Goal: Communication & Community: Answer question/provide support

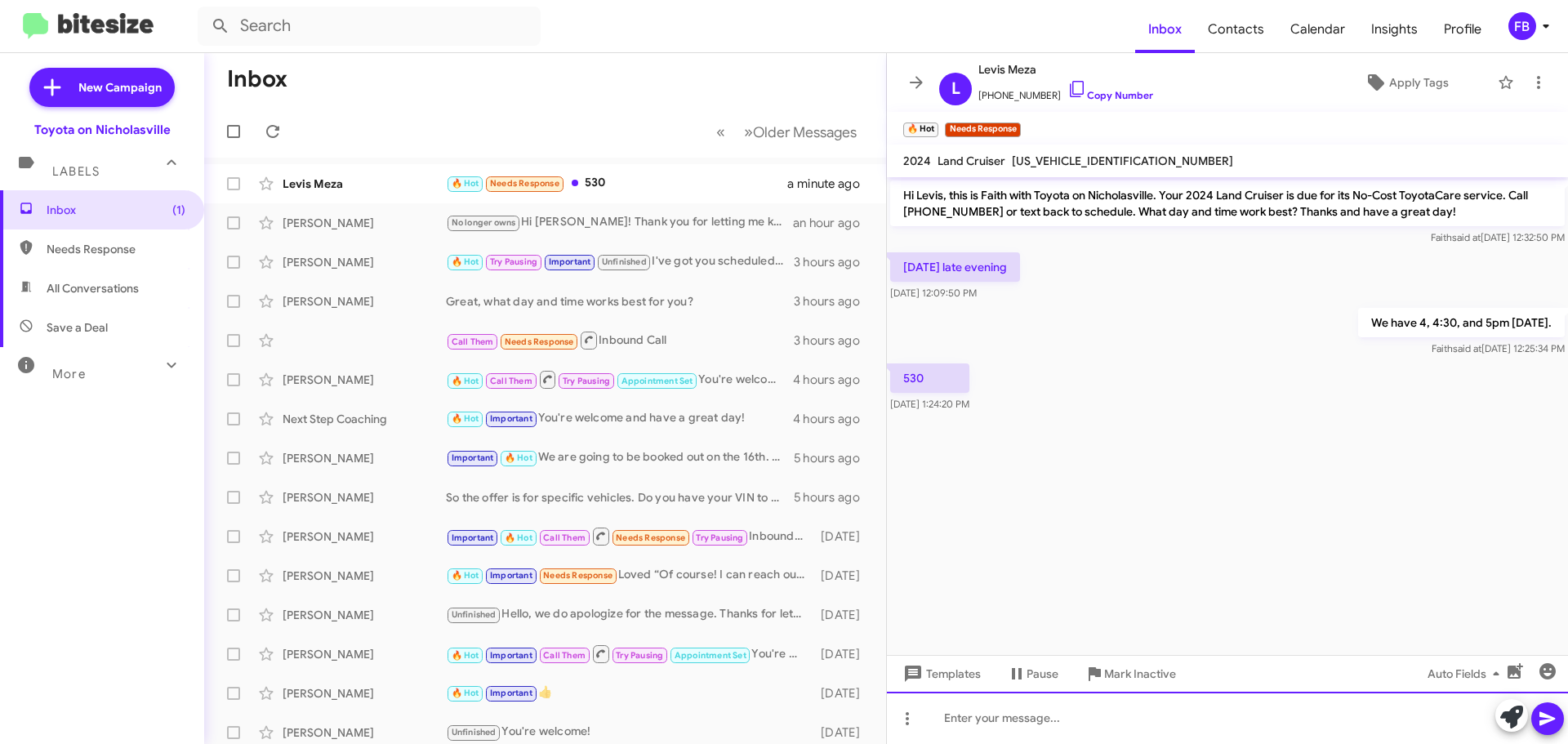
drag, startPoint x: 962, startPoint y: 721, endPoint x: 960, endPoint y: 712, distance: 9.2
click at [962, 720] on div at bounding box center [1227, 718] width 681 height 52
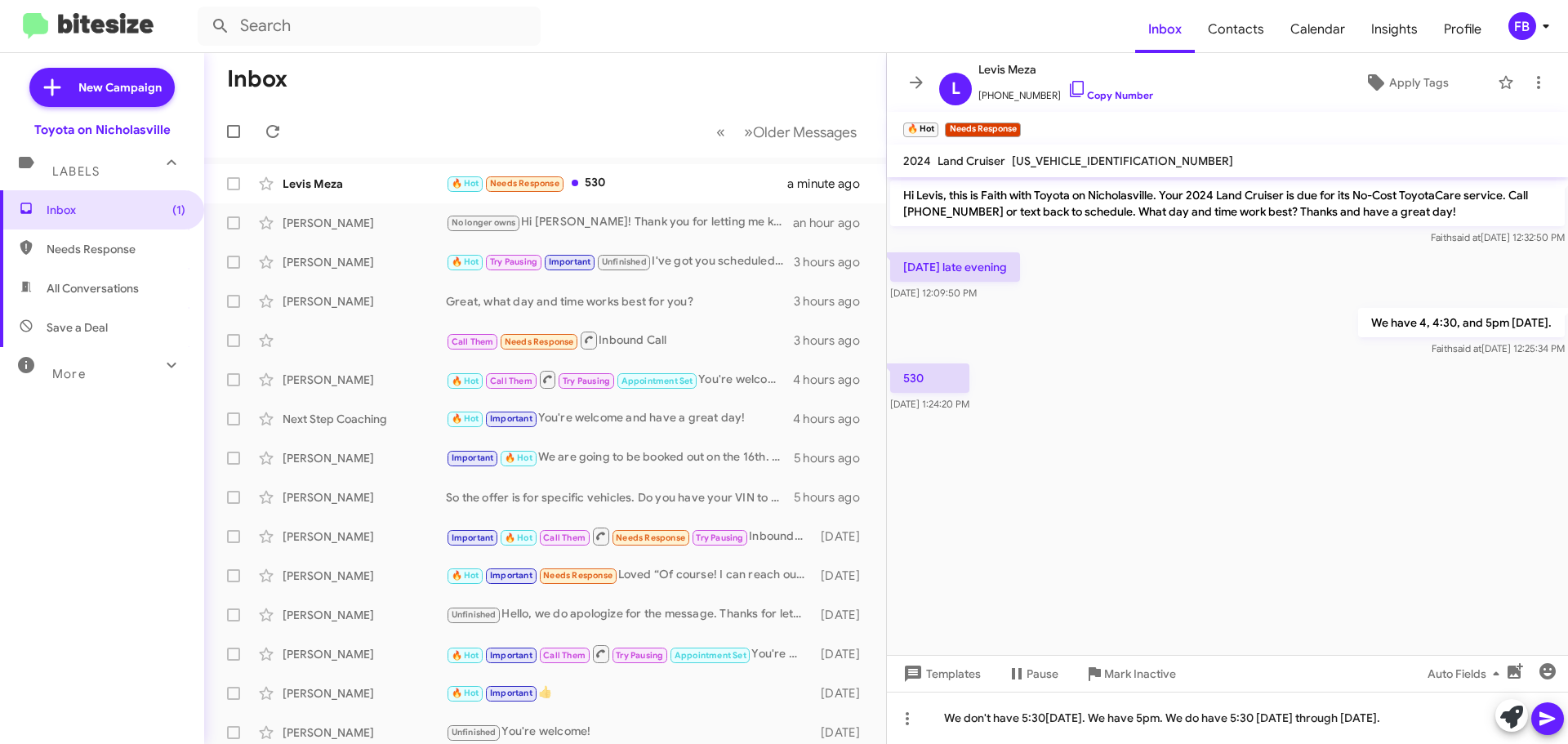
click at [1556, 718] on icon at bounding box center [1547, 719] width 19 height 19
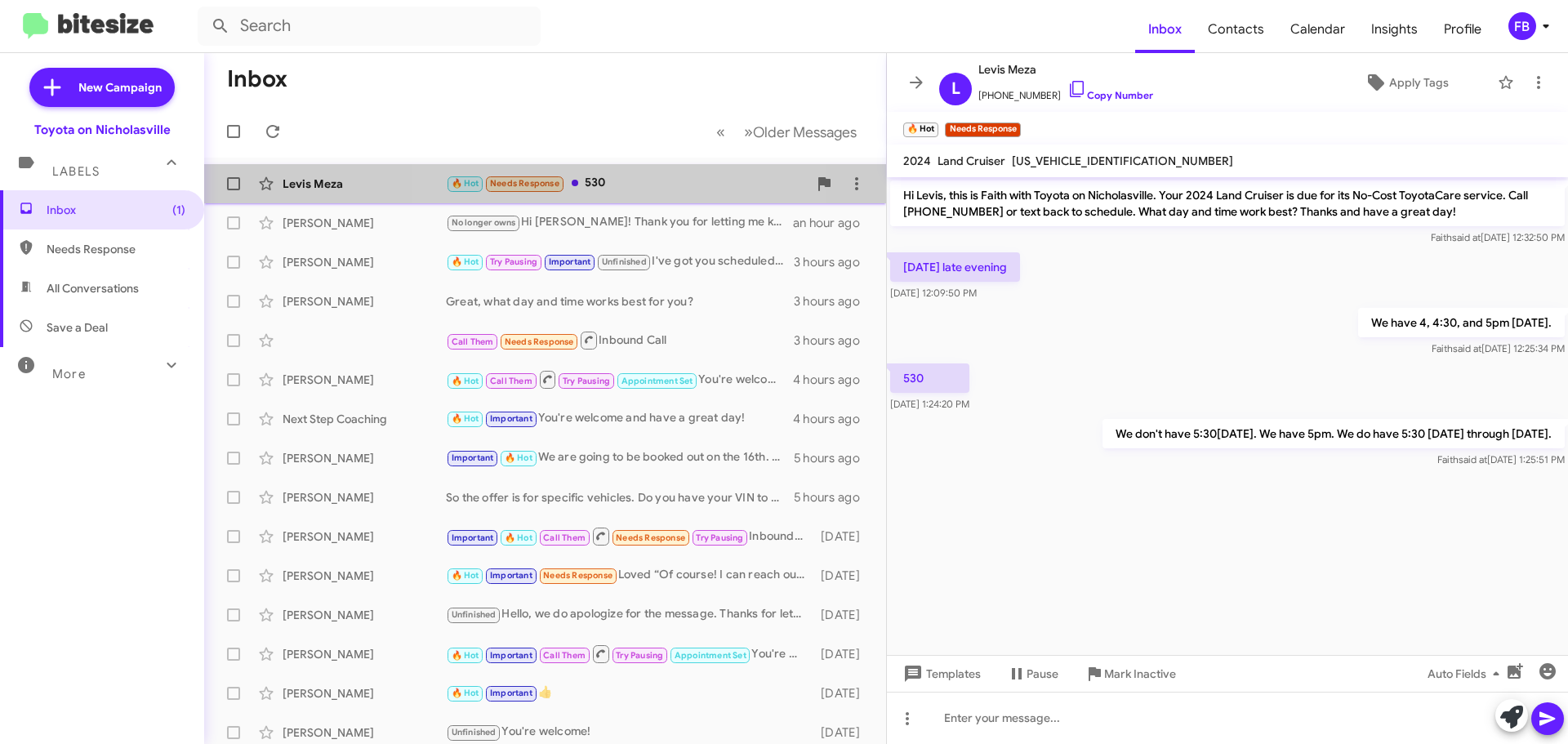
click at [628, 190] on div "🔥 Hot Needs Response 530" at bounding box center [627, 184] width 362 height 19
click at [354, 192] on div "Levis Meza 🔥 Hot Needs Response 530 6 minutes ago" at bounding box center [545, 184] width 656 height 33
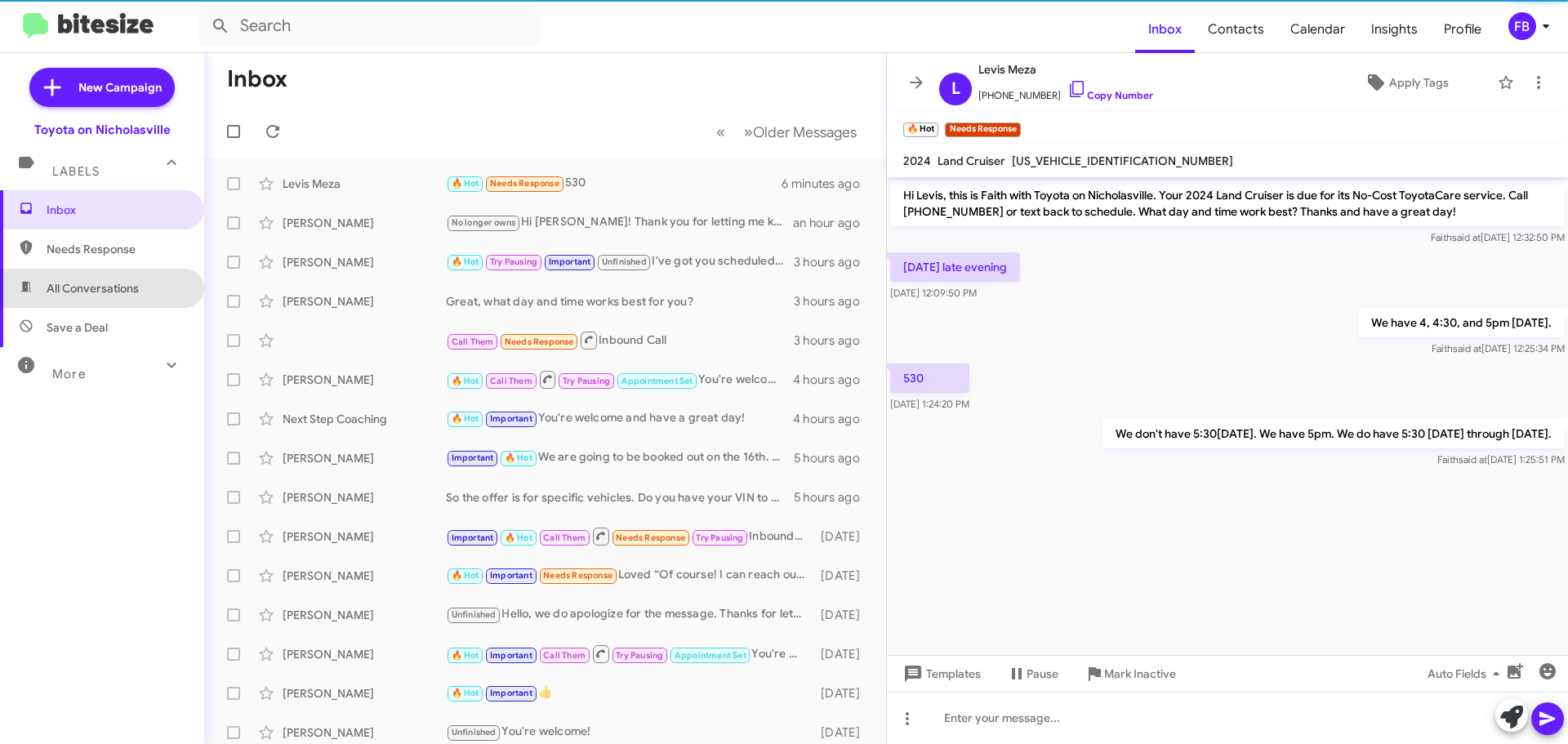
click at [109, 284] on span "All Conversations" at bounding box center [92, 288] width 92 height 16
type input "in:all-conversations"
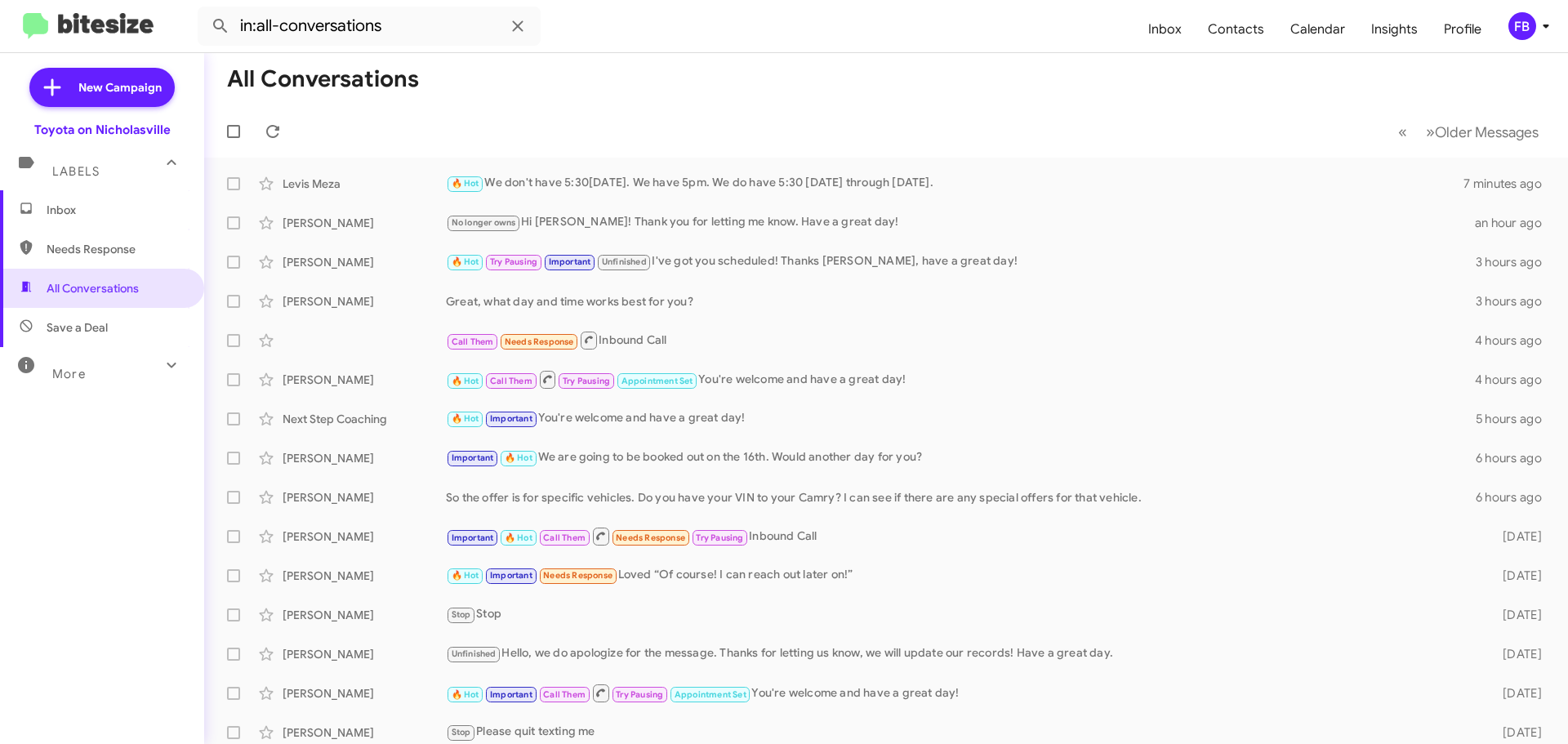
click at [128, 204] on span "Inbox" at bounding box center [116, 209] width 139 height 16
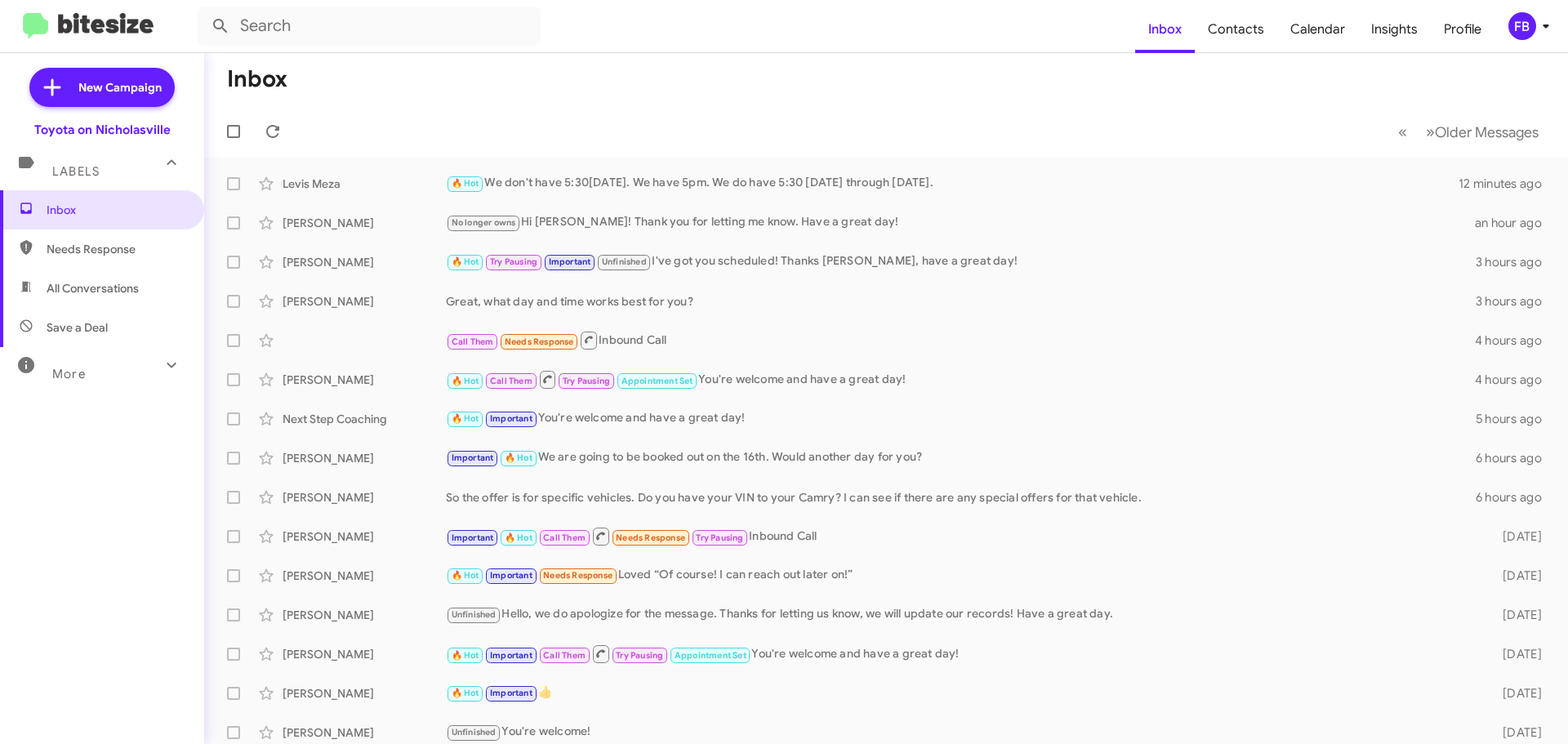
click at [127, 290] on span "All Conversations" at bounding box center [92, 288] width 92 height 16
type input "in:all-conversations"
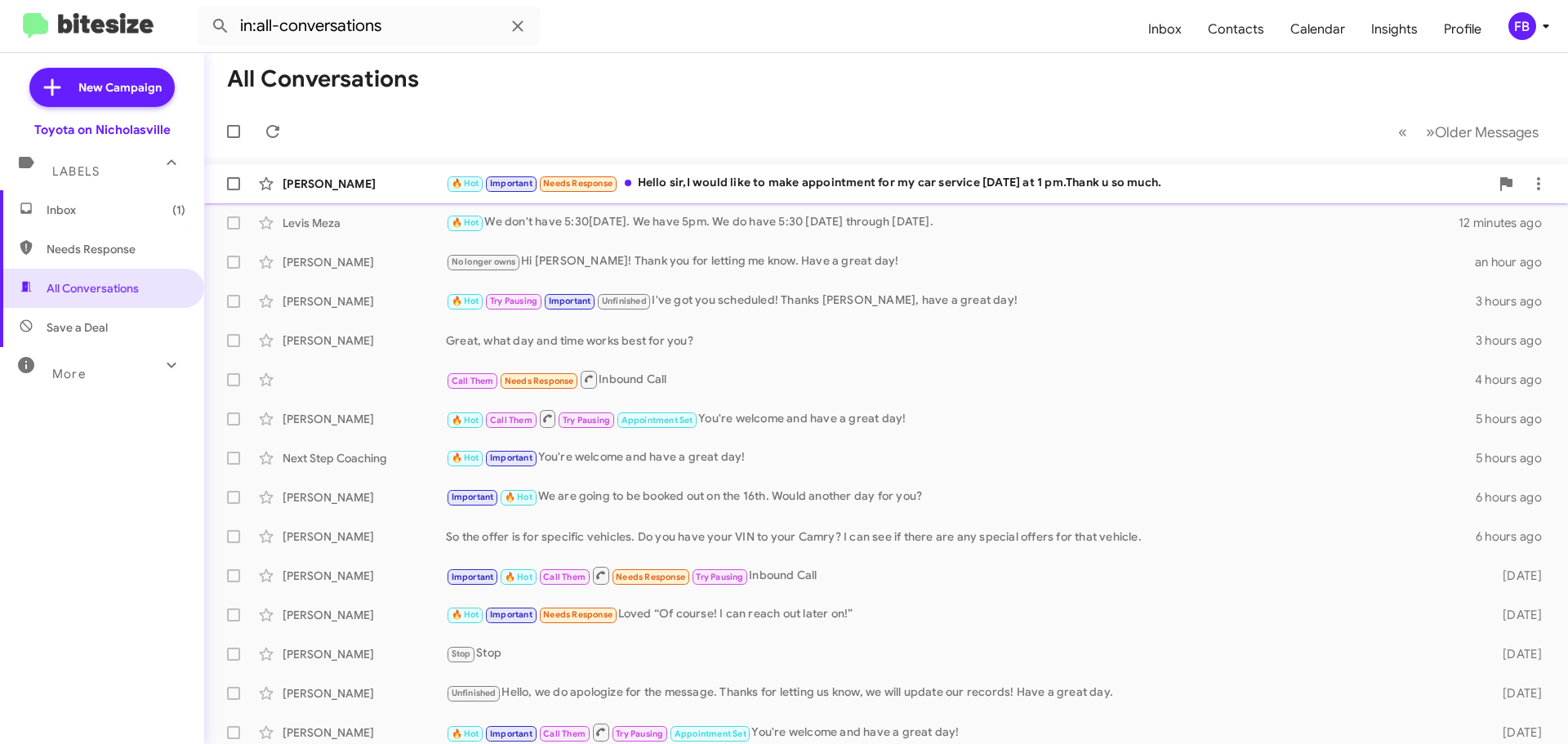
click at [886, 174] on div "🔥 Hot Important Needs Response Hello sir,I would like to make appointment for m…" at bounding box center [967, 184] width 1043 height 19
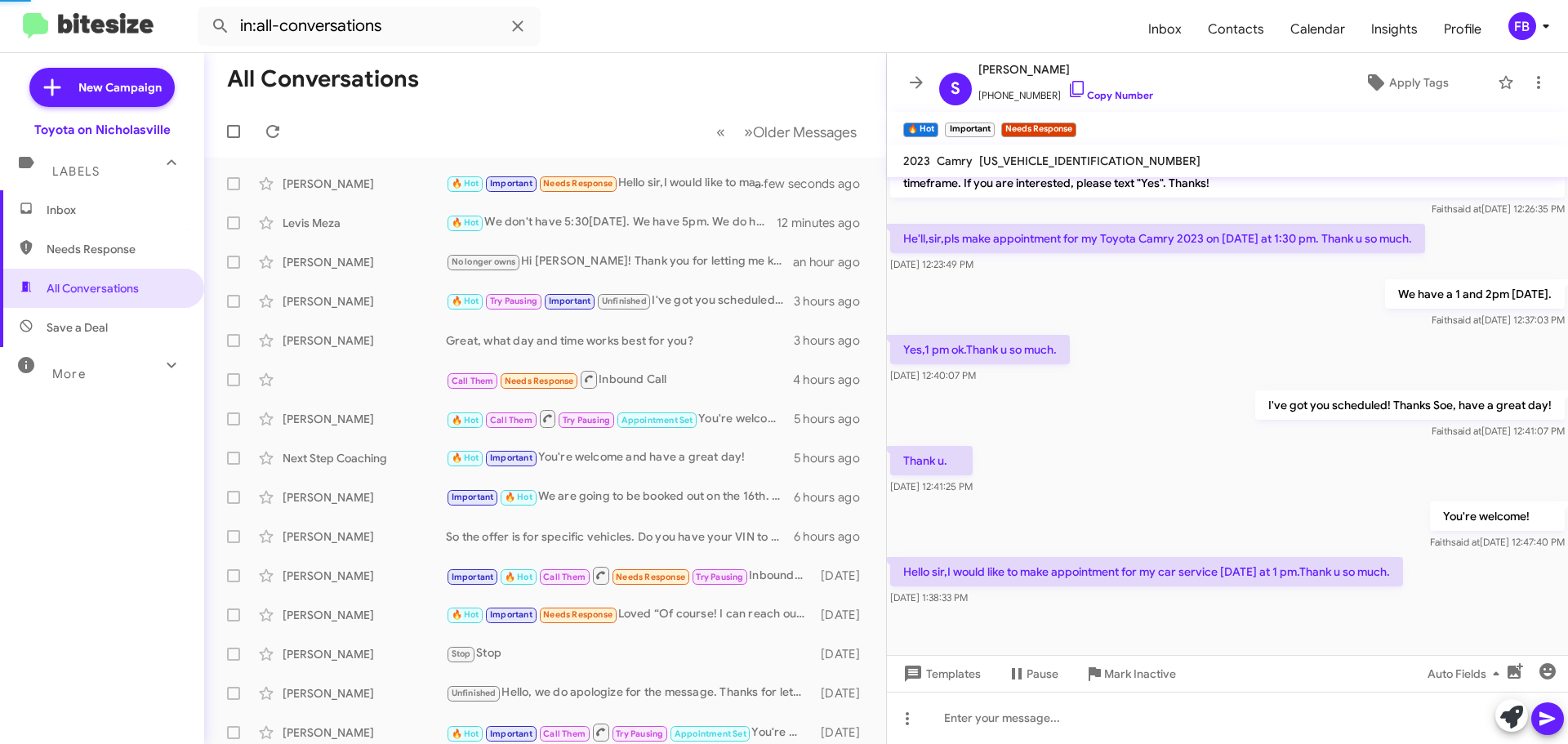
scroll to position [878, 0]
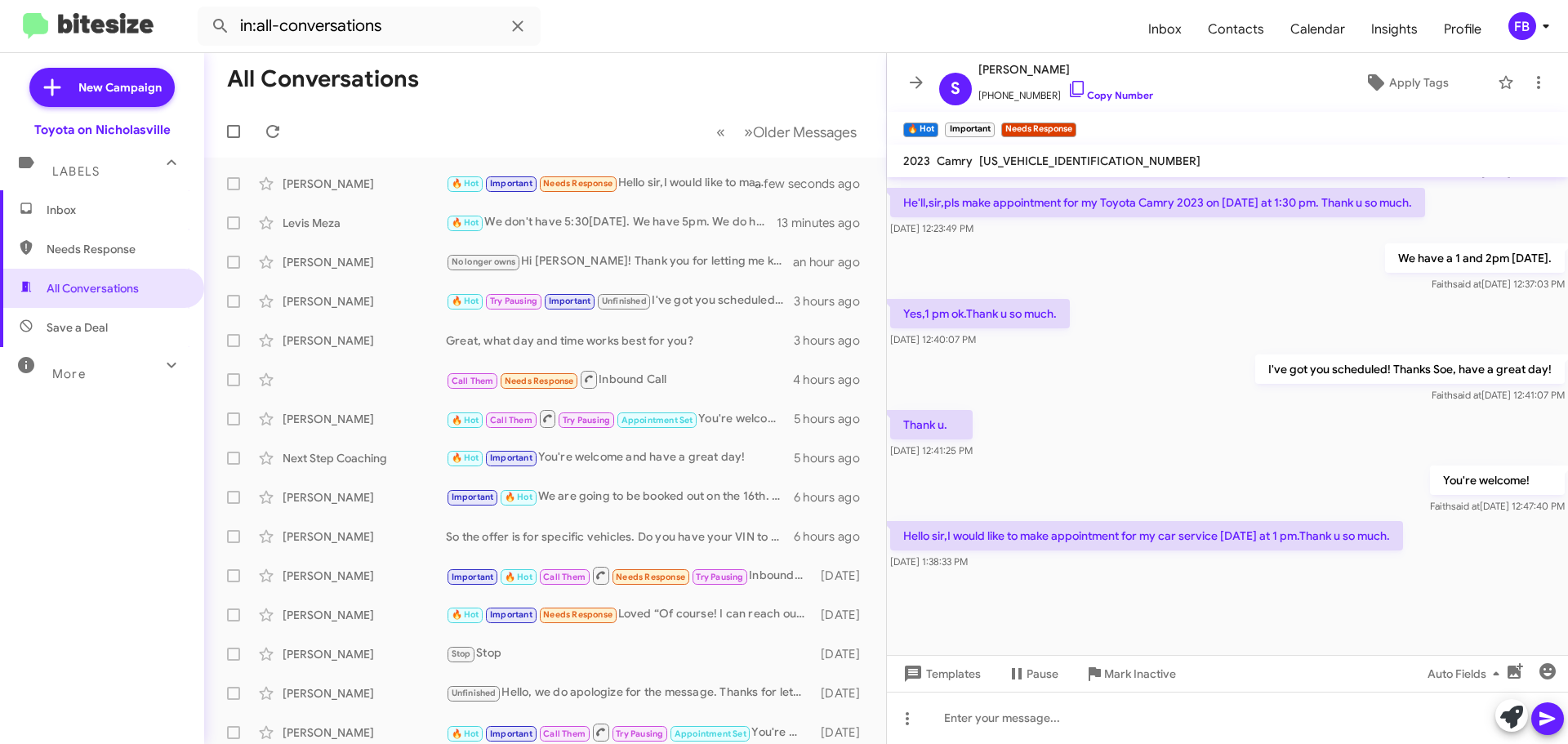
click at [1045, 160] on span "[US_VEHICLE_IDENTIFICATION_NUMBER]" at bounding box center [1090, 160] width 222 height 14
copy span "[US_VEHICLE_IDENTIFICATION_NUMBER]"
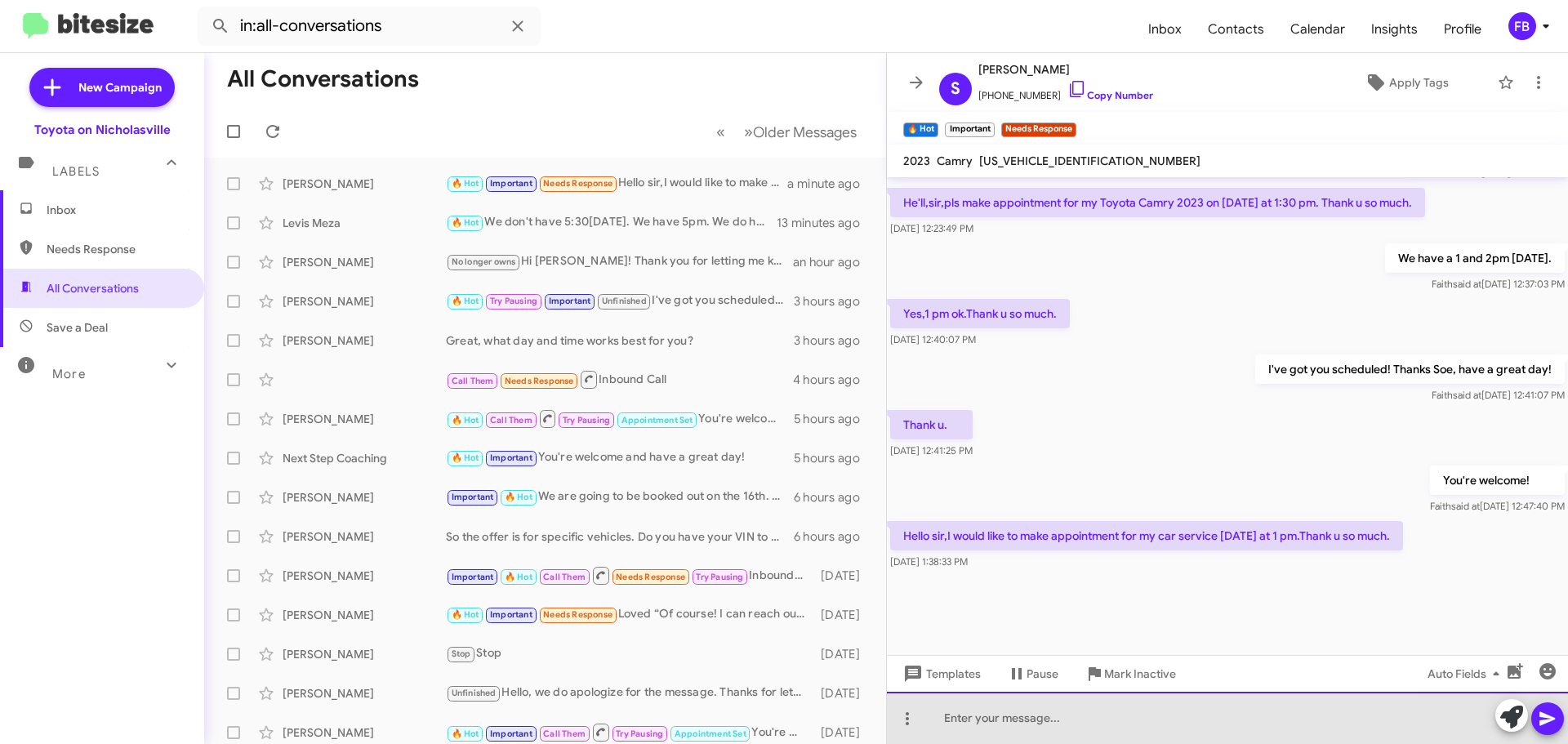
click at [973, 719] on div at bounding box center [1227, 718] width 681 height 52
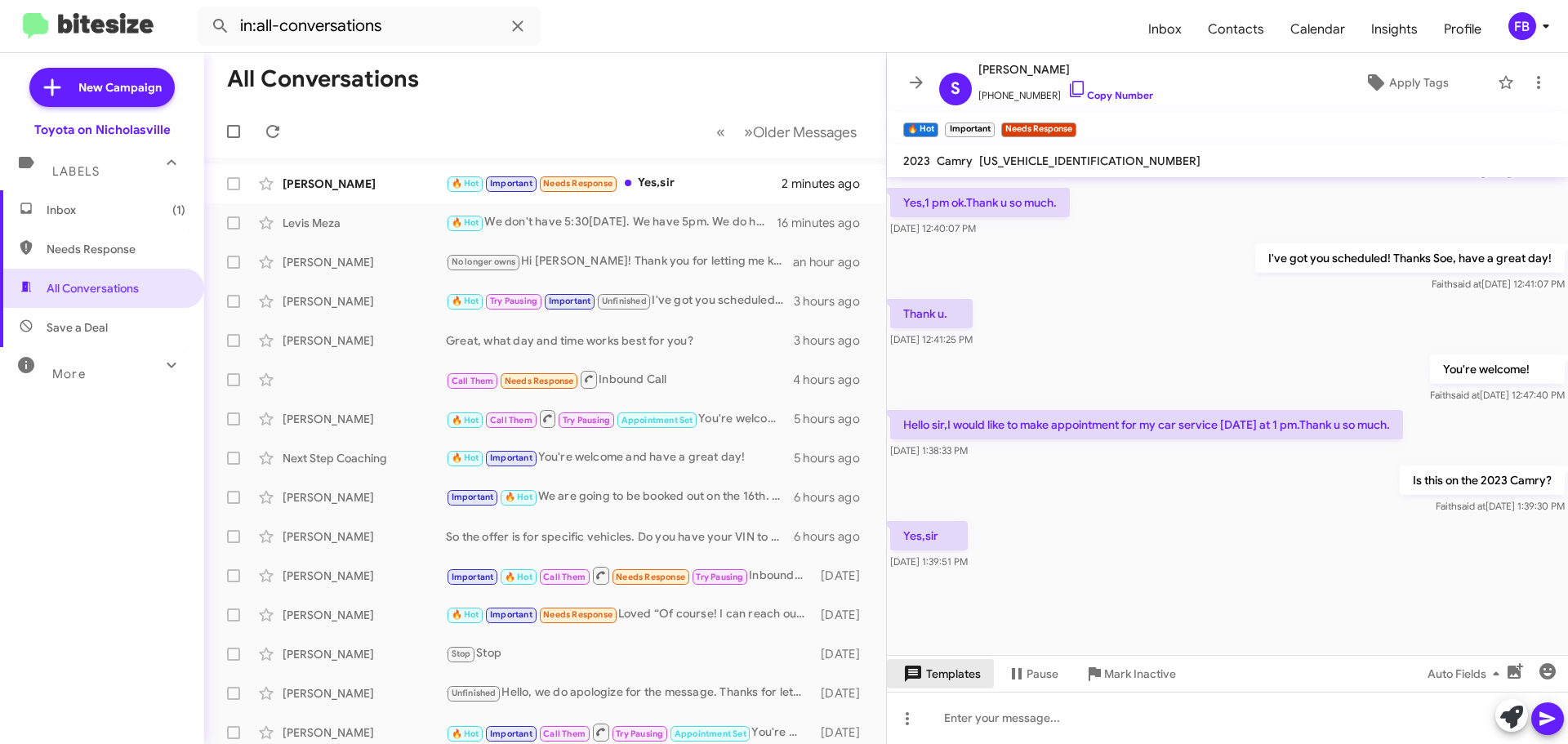
click at [958, 680] on span "Templates" at bounding box center [941, 674] width 81 height 30
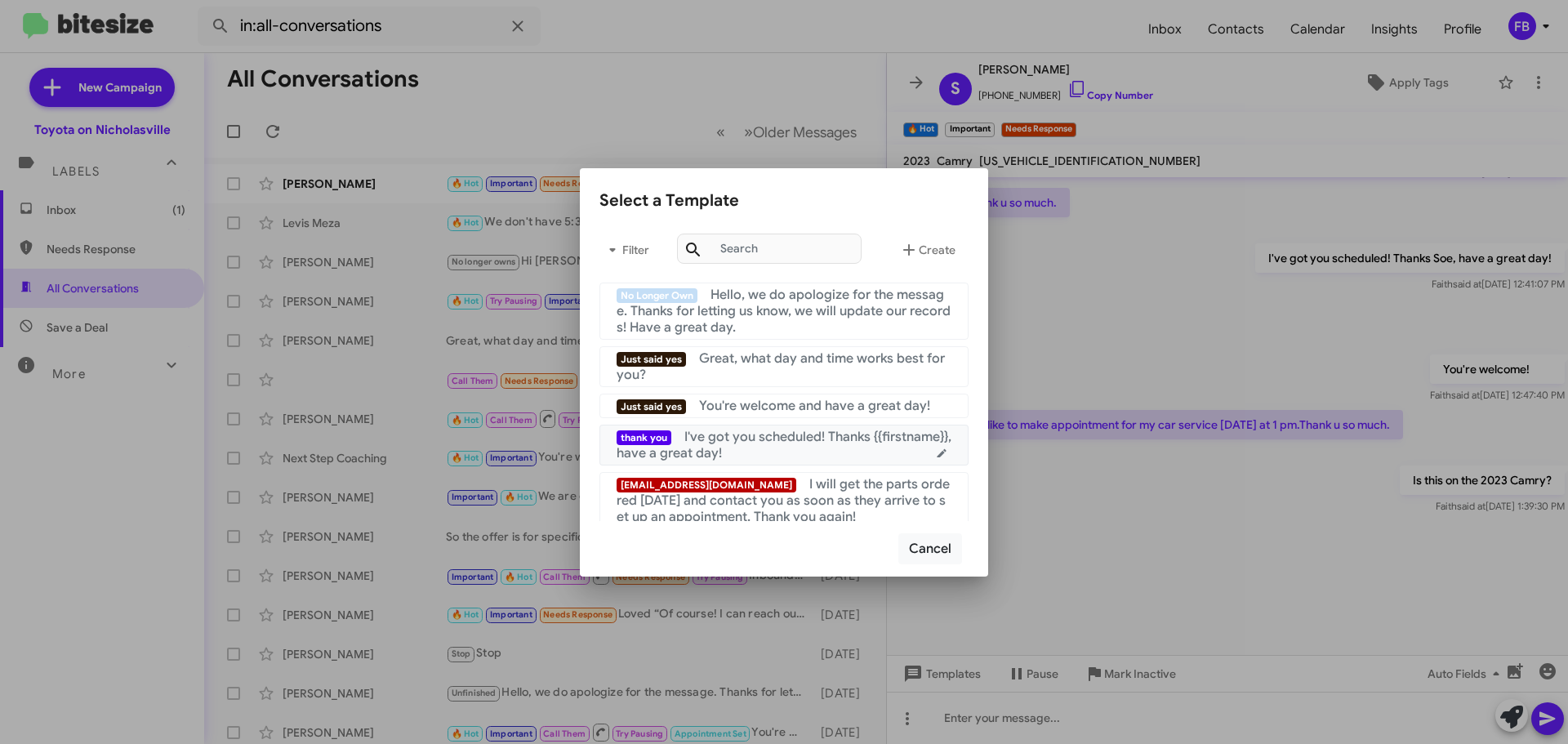
click at [783, 444] on span "I've got you scheduled! Thanks {{firstname}}, have a great day!" at bounding box center [784, 445] width 335 height 33
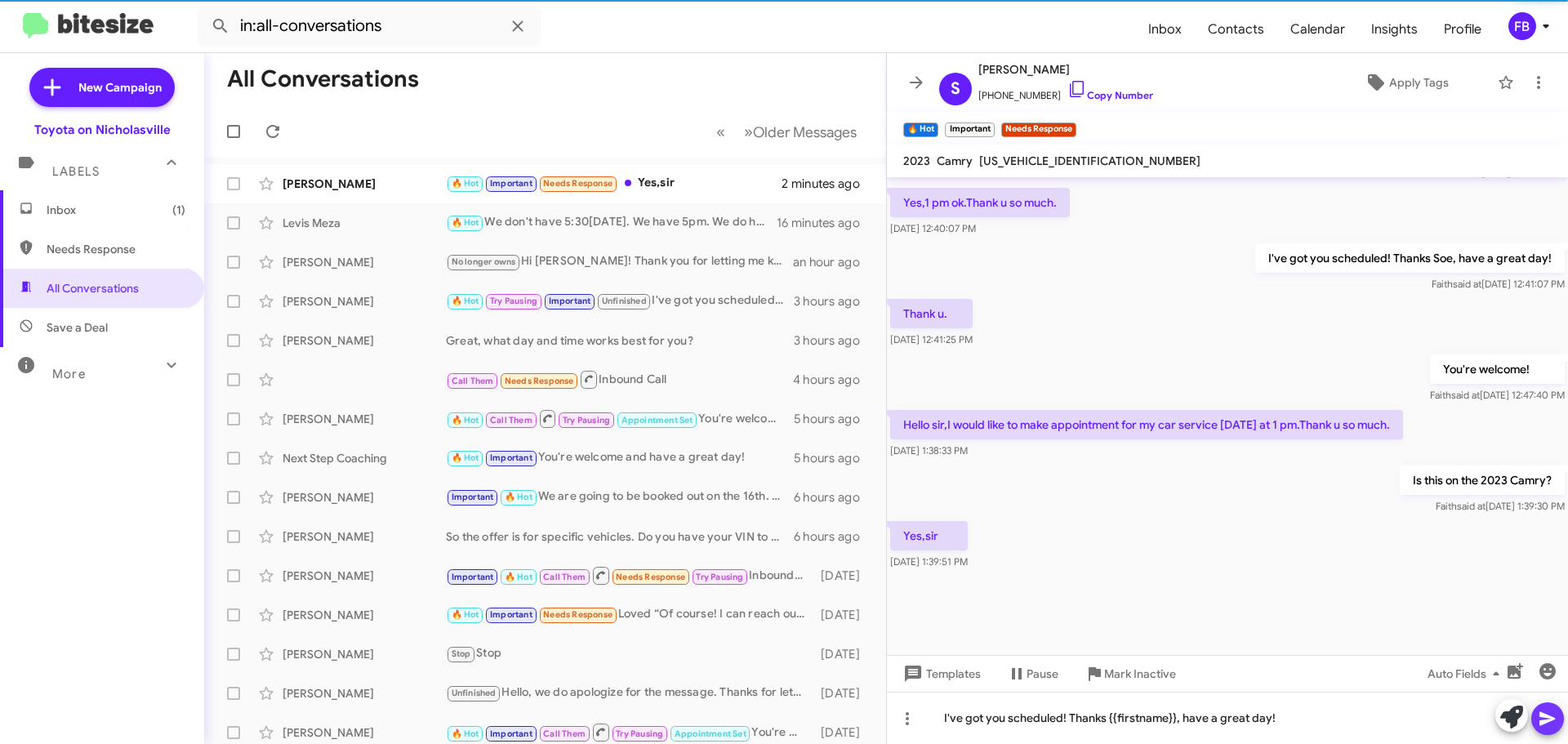
click at [1539, 714] on icon at bounding box center [1547, 719] width 19 height 19
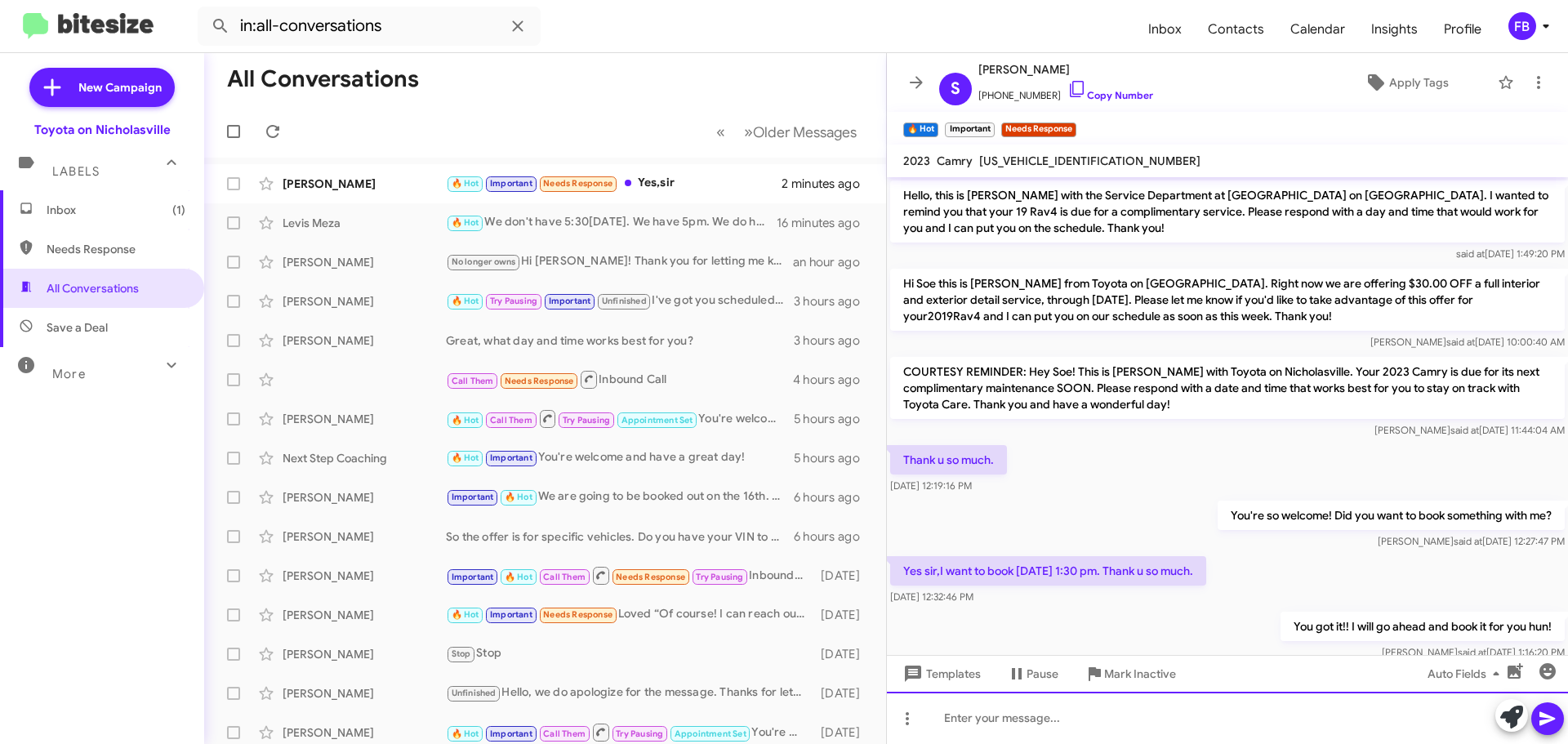
scroll to position [82, 0]
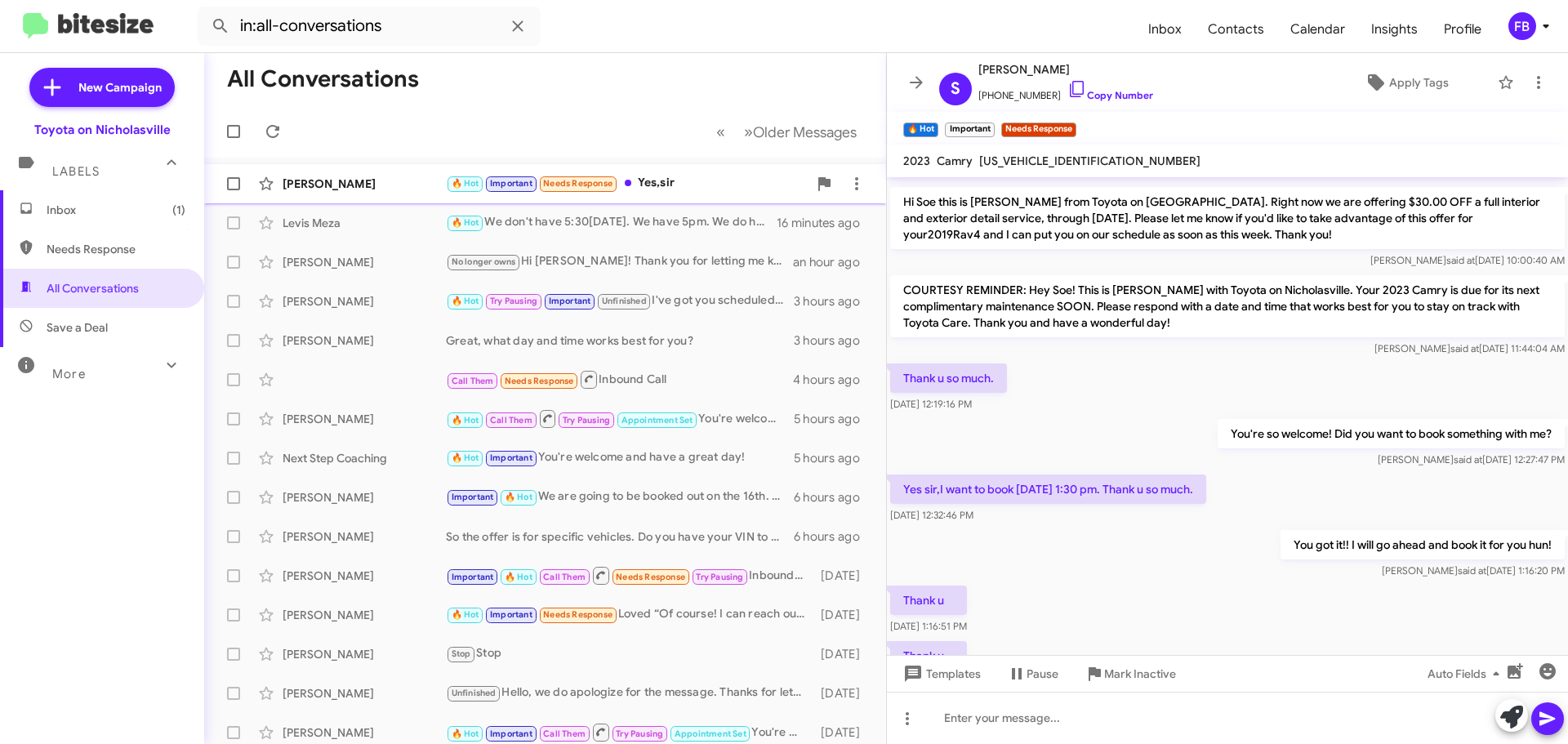
drag, startPoint x: 379, startPoint y: 189, endPoint x: 392, endPoint y: 190, distance: 13.0
click at [379, 189] on div "[PERSON_NAME]" at bounding box center [364, 183] width 163 height 16
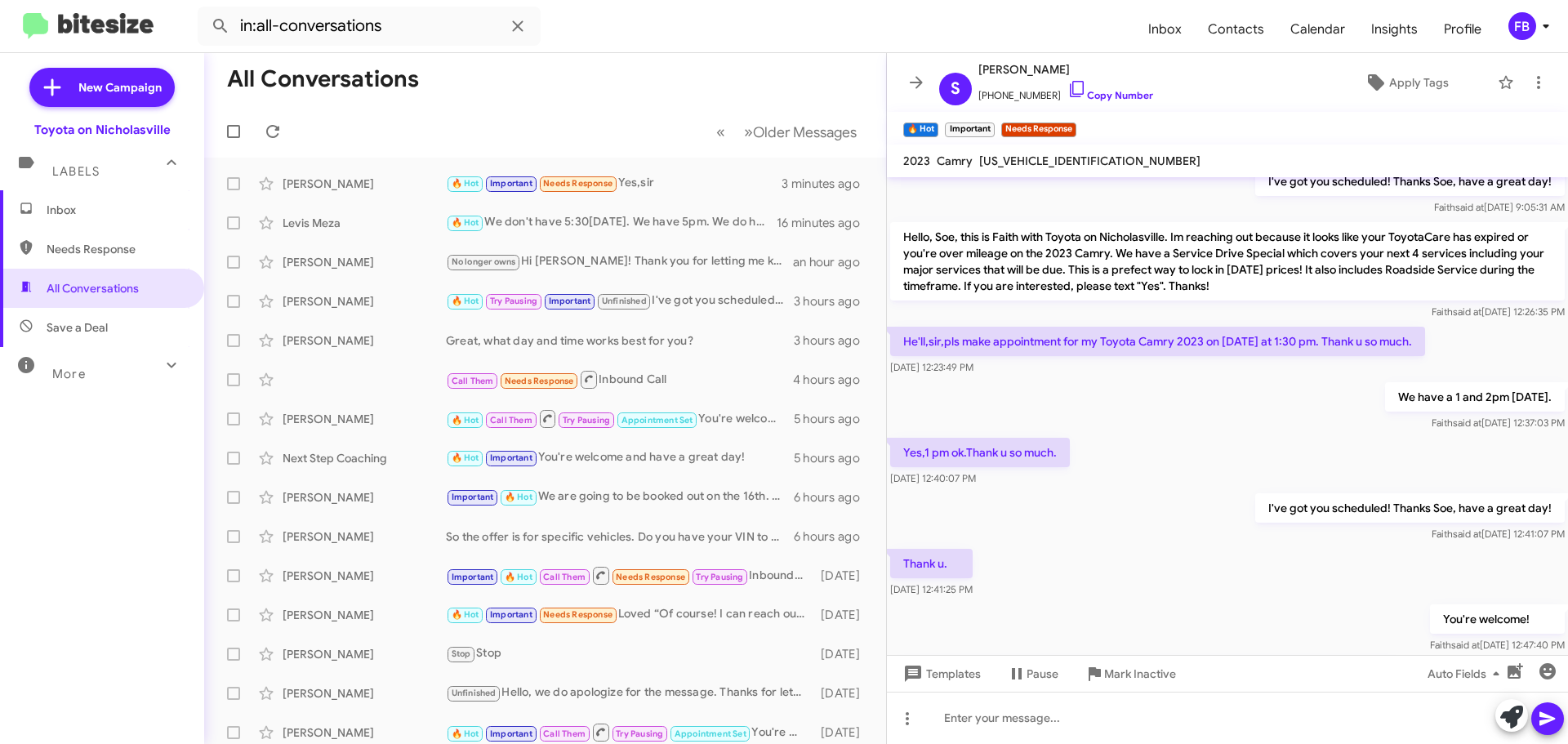
scroll to position [1513, 0]
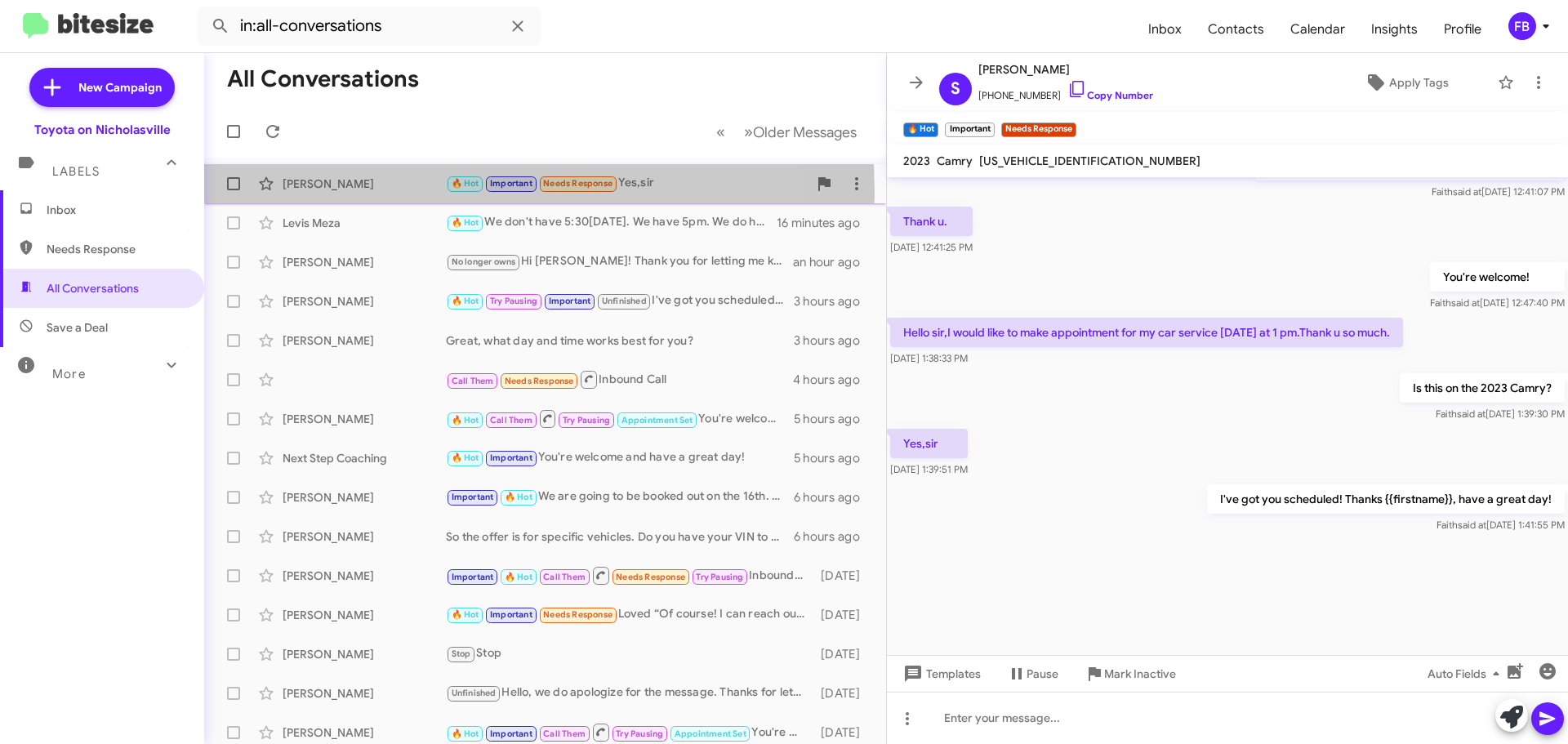
click at [318, 194] on div "[PERSON_NAME] 🔥 Hot Important Needs Response Yes,sir 3 minutes ago" at bounding box center [545, 184] width 656 height 33
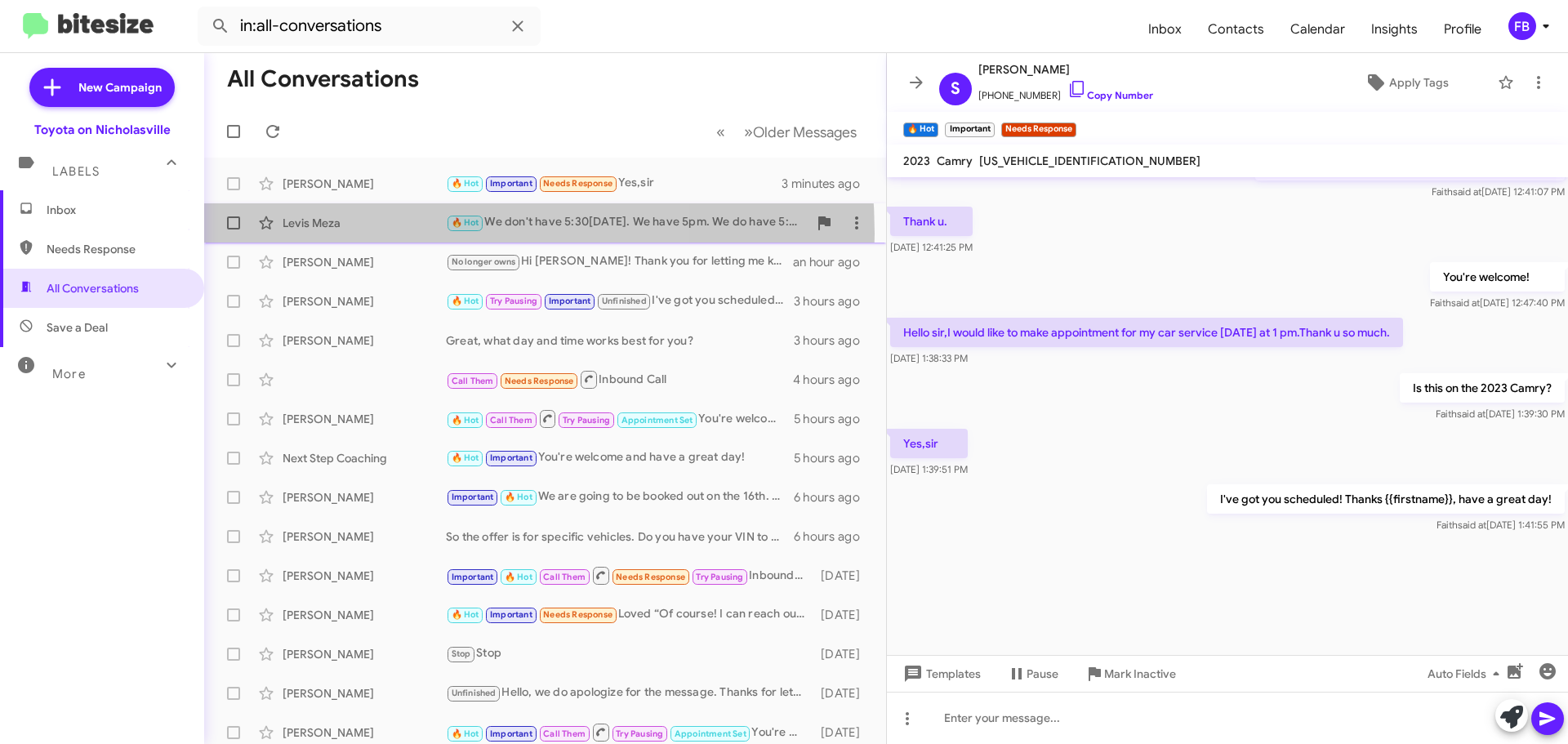
click at [366, 234] on div "Levis Meza 🔥 Hot We don't have 5:30[DATE]. We have 5pm. We do have 5:30 [DATE] …" at bounding box center [545, 223] width 656 height 33
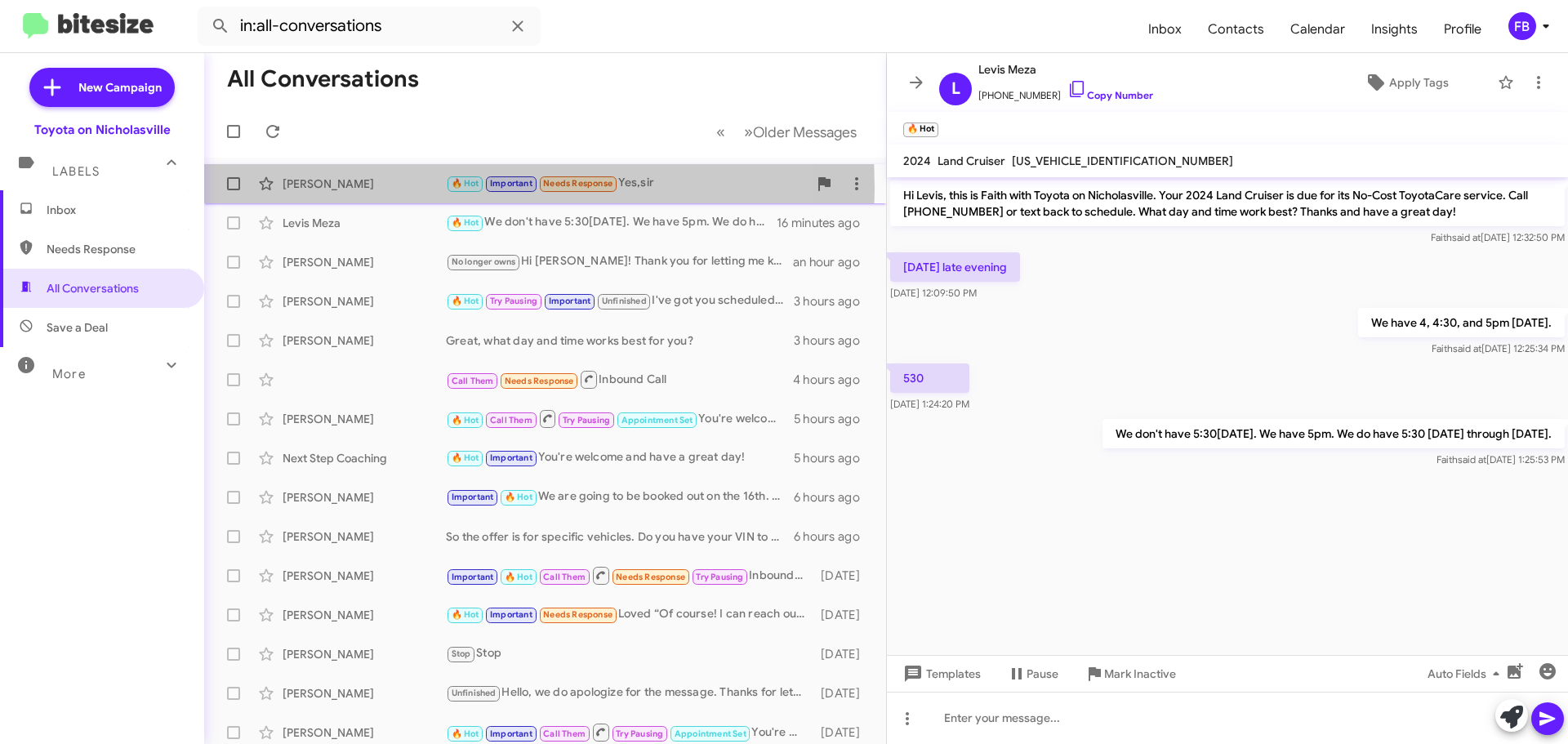
click at [326, 188] on div "[PERSON_NAME]" at bounding box center [364, 183] width 163 height 16
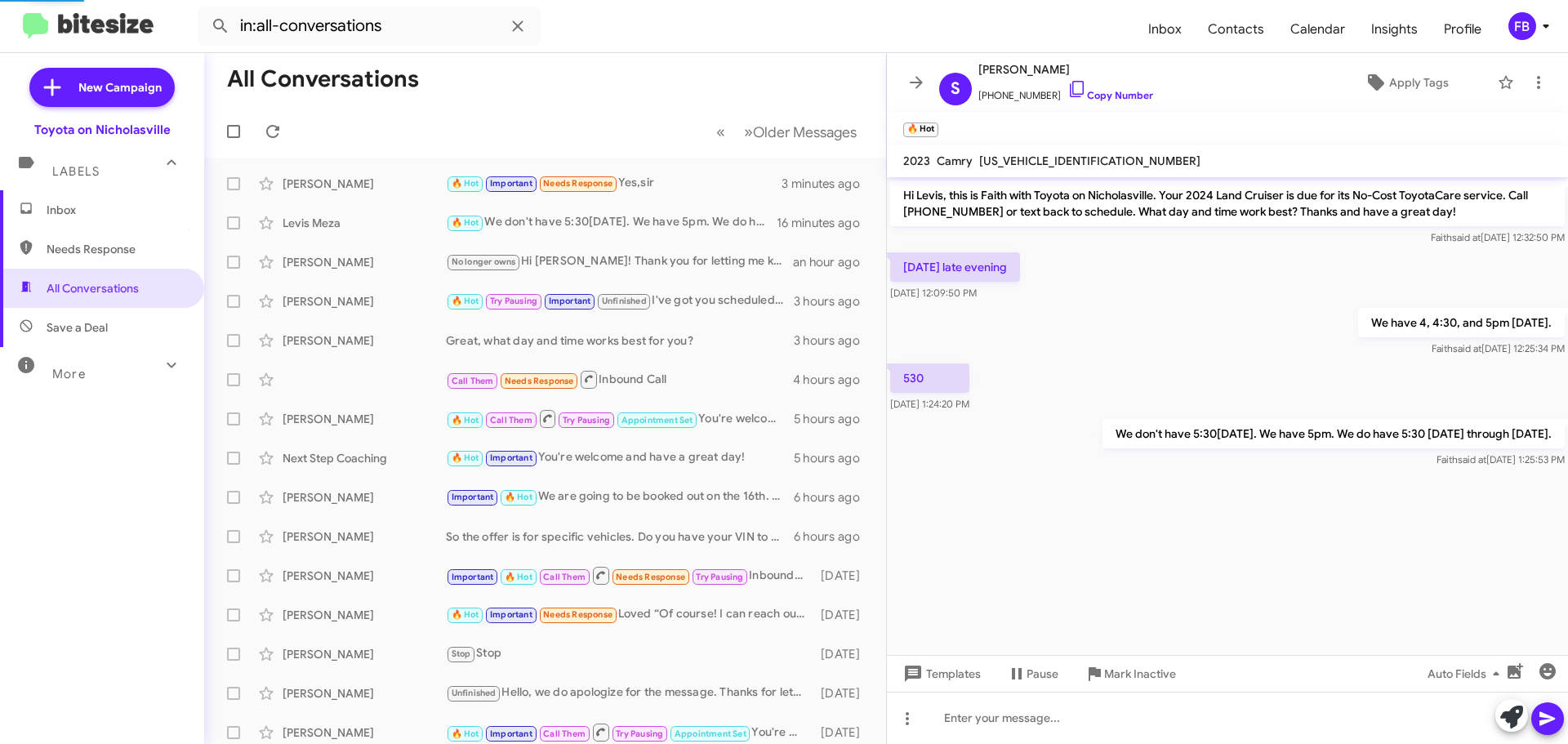
scroll to position [878, 0]
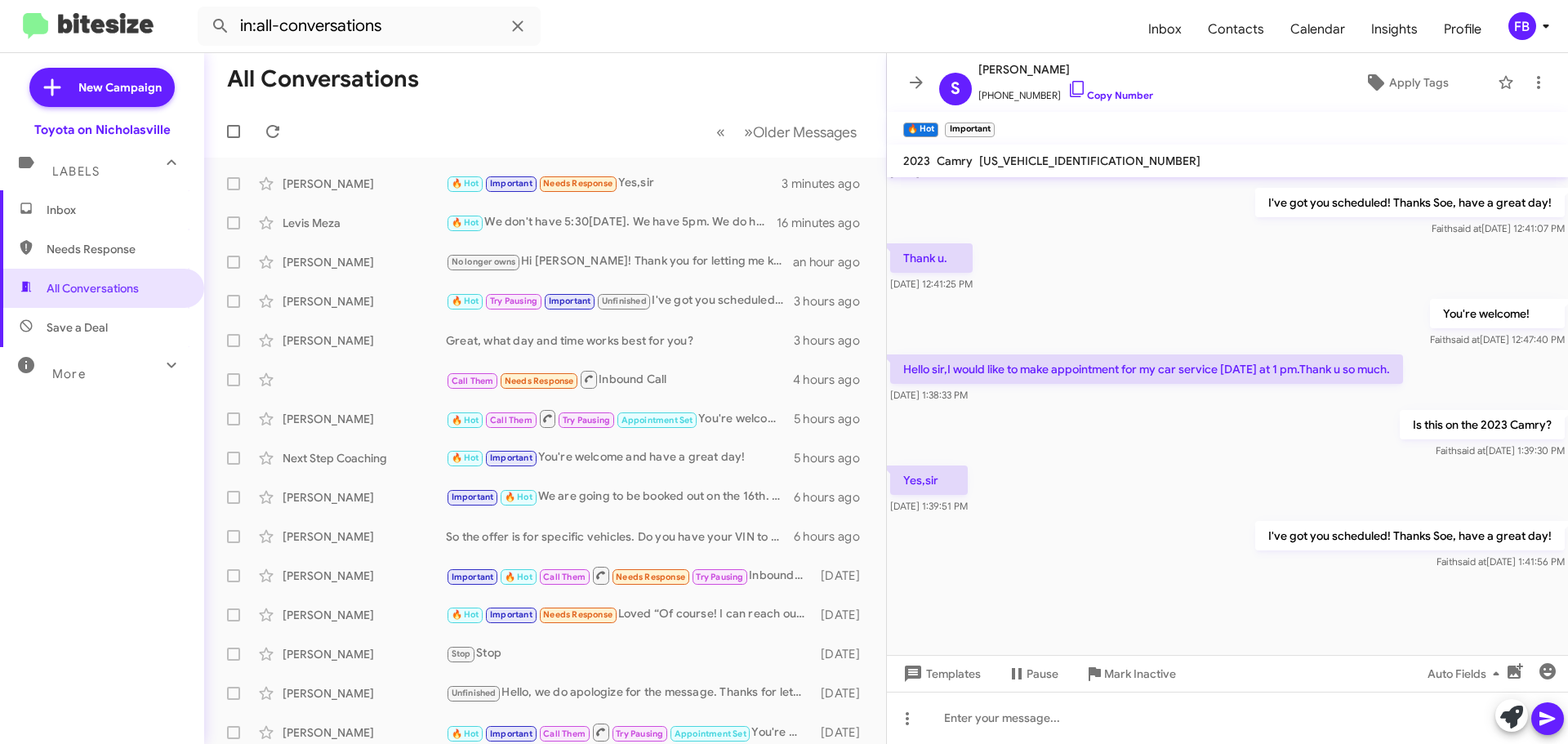
click at [91, 206] on span "Inbox" at bounding box center [116, 209] width 139 height 16
